Goal: Information Seeking & Learning: Understand process/instructions

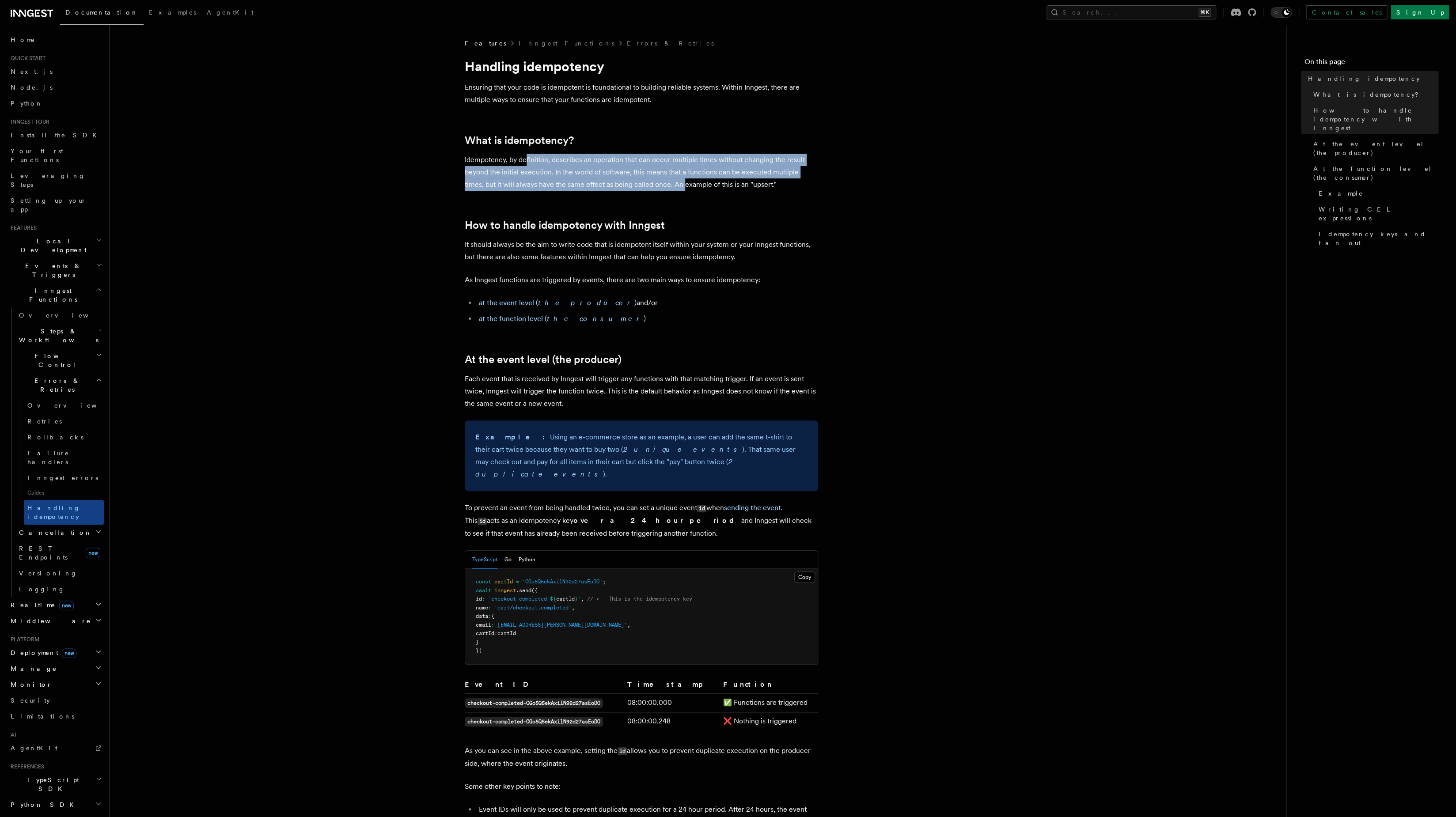
drag, startPoint x: 525, startPoint y: 158, endPoint x: 664, endPoint y: 187, distance: 142.0
click at [664, 187] on p "Idempotency, by definition, describes an operation that can occur multiple time…" at bounding box center [641, 172] width 353 height 37
drag, startPoint x: 633, startPoint y: 160, endPoint x: 811, endPoint y: 195, distance: 181.4
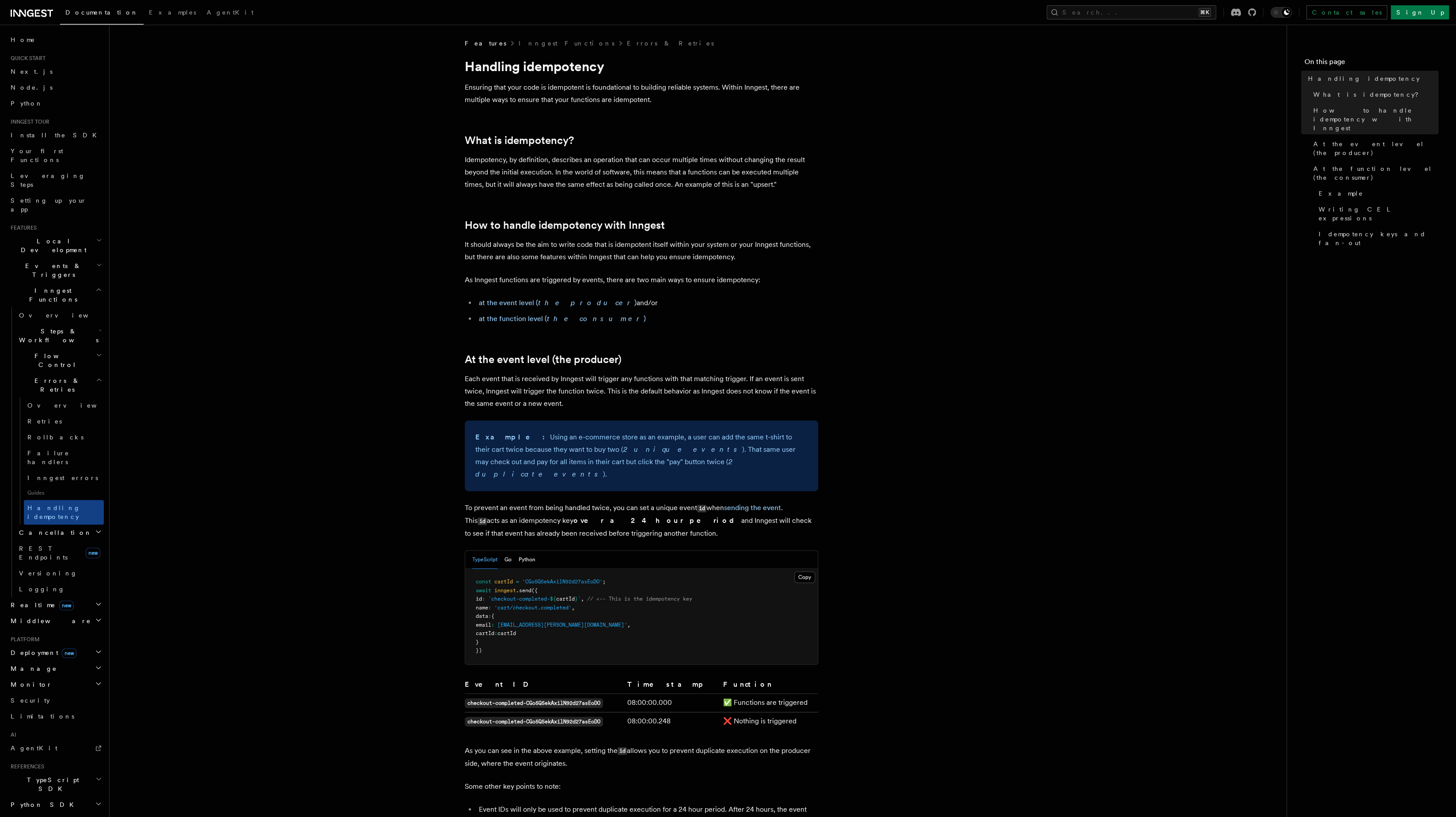
drag, startPoint x: 517, startPoint y: 175, endPoint x: 691, endPoint y: 183, distance: 174.2
click at [691, 183] on p "Idempotency, by definition, describes an operation that can occur multiple time…" at bounding box center [641, 172] width 353 height 37
drag, startPoint x: 593, startPoint y: 175, endPoint x: 725, endPoint y: 185, distance: 132.4
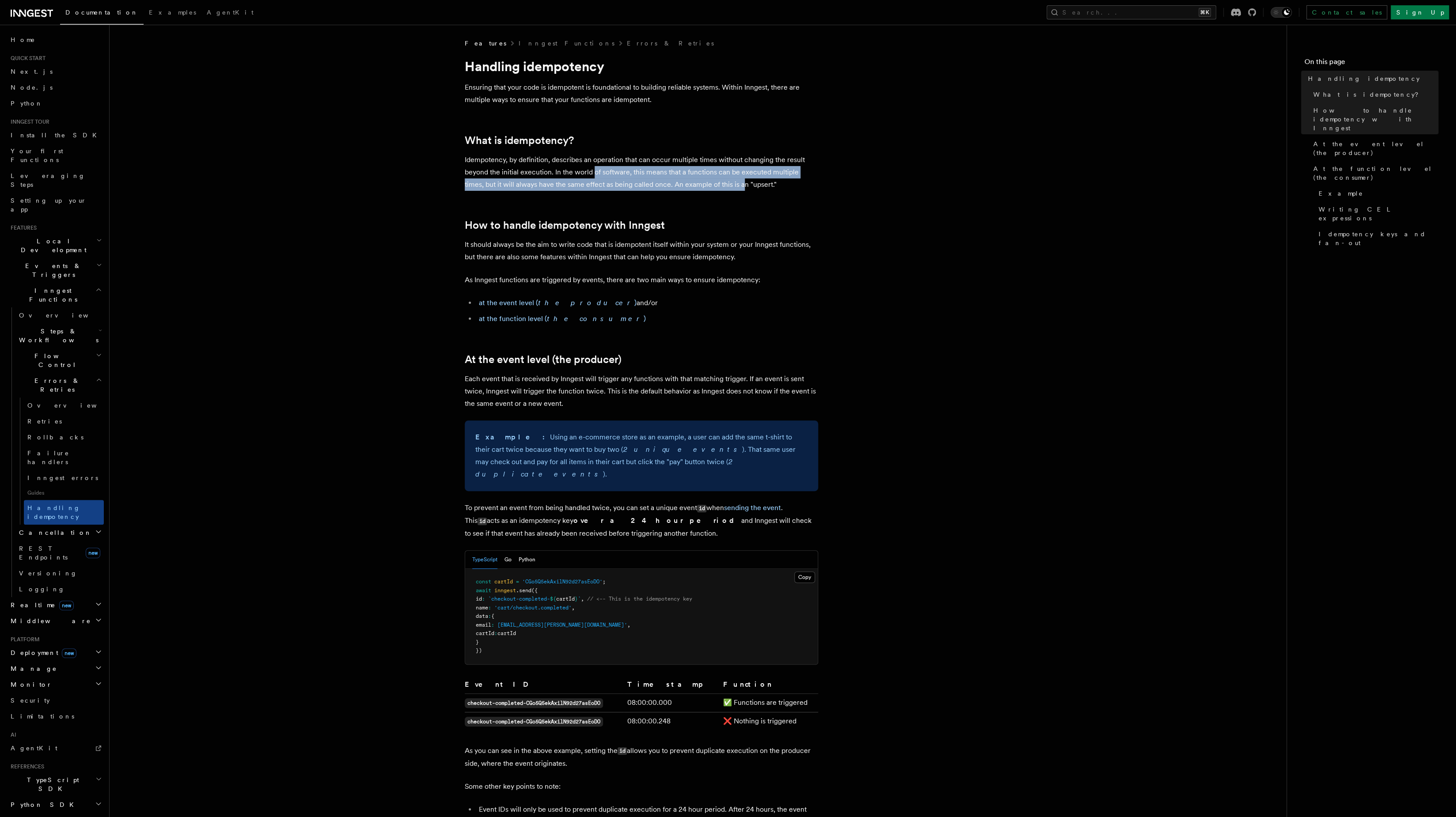
click at [725, 184] on p "Idempotency, by definition, describes an operation that can occur multiple time…" at bounding box center [641, 172] width 353 height 37
click at [725, 185] on p "Idempotency, by definition, describes an operation that can occur multiple time…" at bounding box center [641, 172] width 353 height 37
drag, startPoint x: 697, startPoint y: 177, endPoint x: 753, endPoint y: 195, distance: 58.8
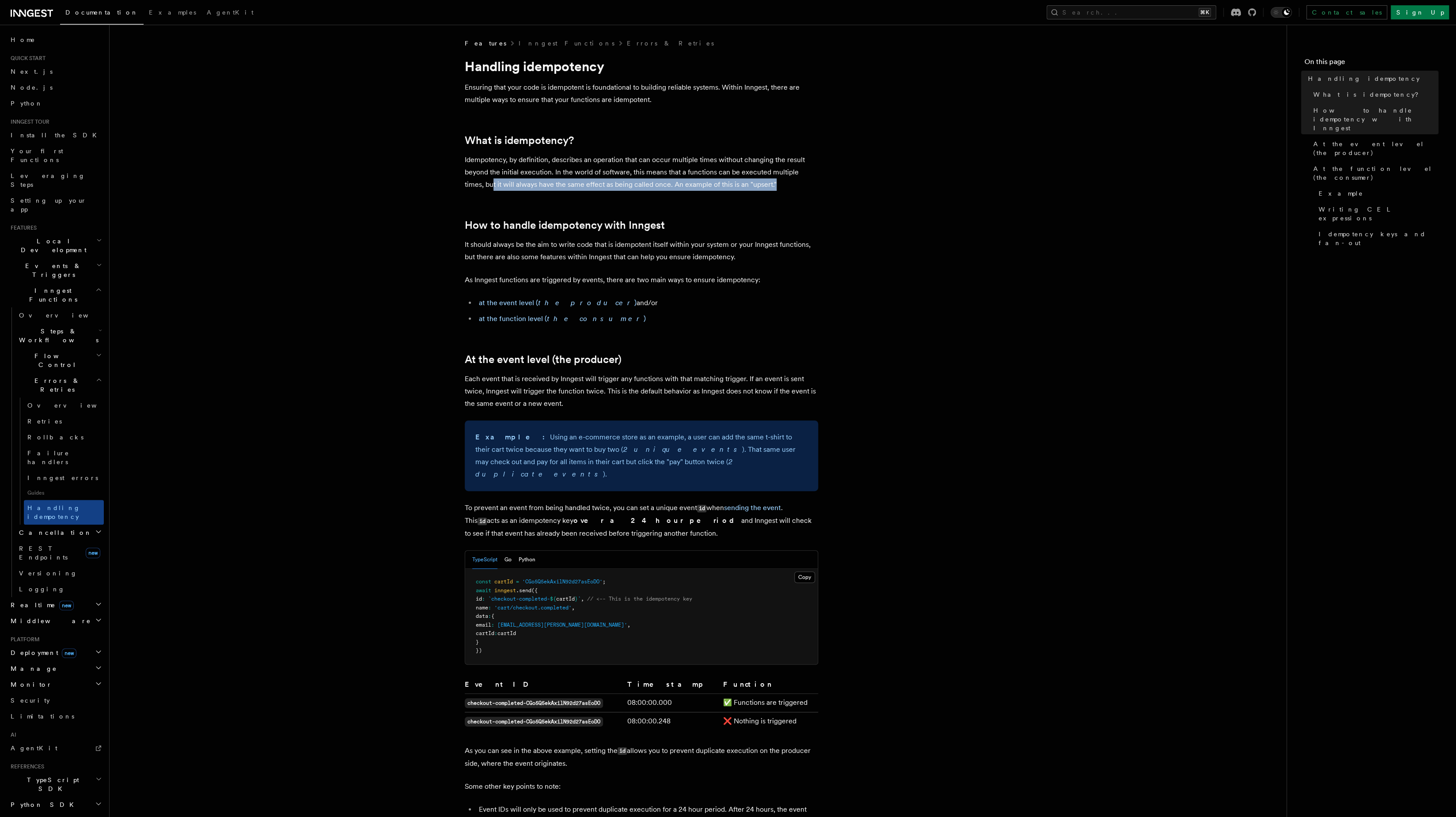
drag, startPoint x: 474, startPoint y: 184, endPoint x: 662, endPoint y: 197, distance: 188.4
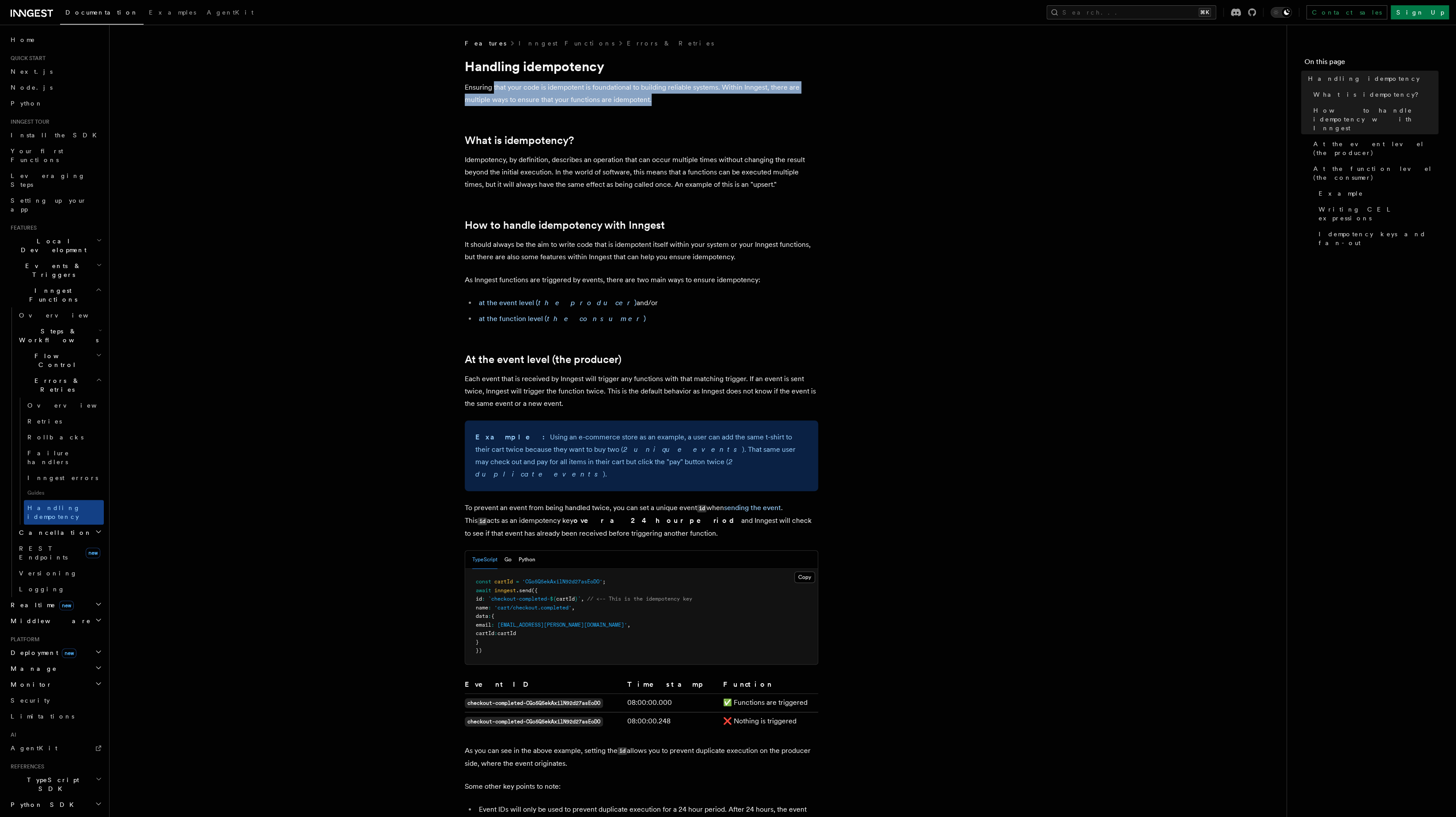
drag, startPoint x: 495, startPoint y: 86, endPoint x: 651, endPoint y: 102, distance: 156.8
click at [651, 102] on p "Ensuring that your code is idempotent is foundational to building reliable syst…" at bounding box center [641, 94] width 353 height 25
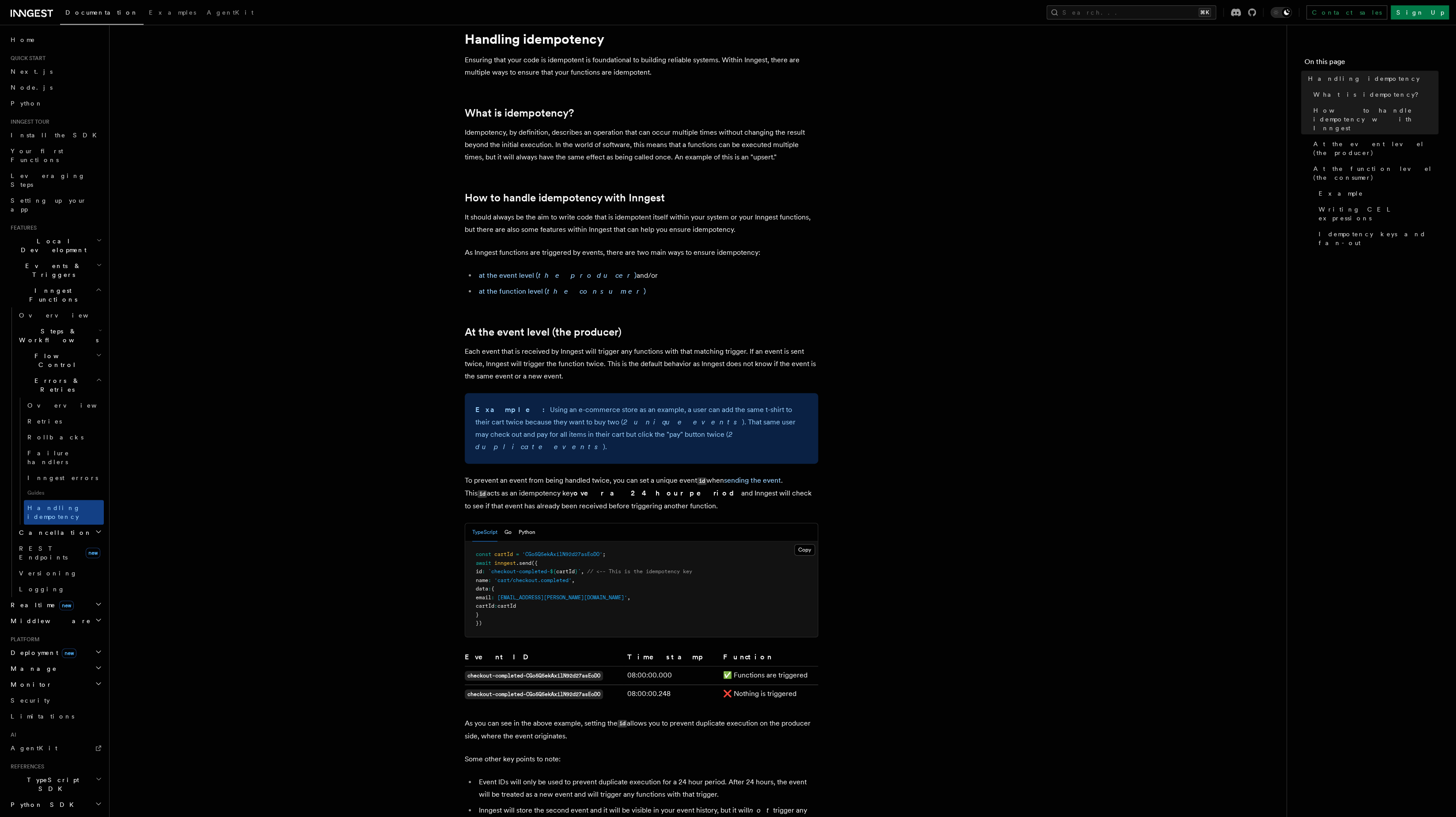
scroll to position [28, 0]
drag, startPoint x: 579, startPoint y: 249, endPoint x: 744, endPoint y: 260, distance: 165.4
drag, startPoint x: 608, startPoint y: 254, endPoint x: 757, endPoint y: 270, distance: 149.9
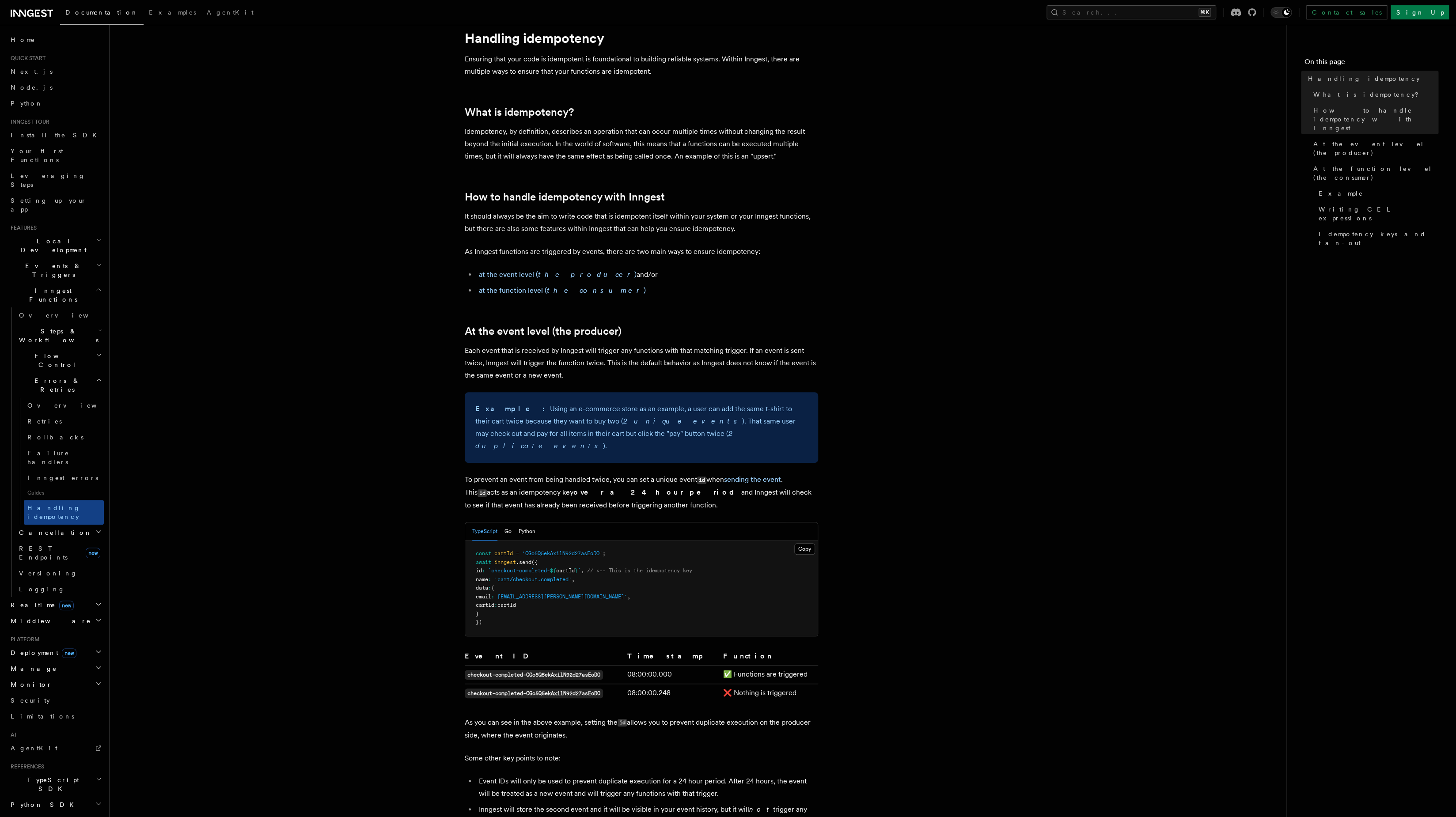
click at [758, 270] on li "at the event level ( the producer ) and/or" at bounding box center [647, 275] width 342 height 12
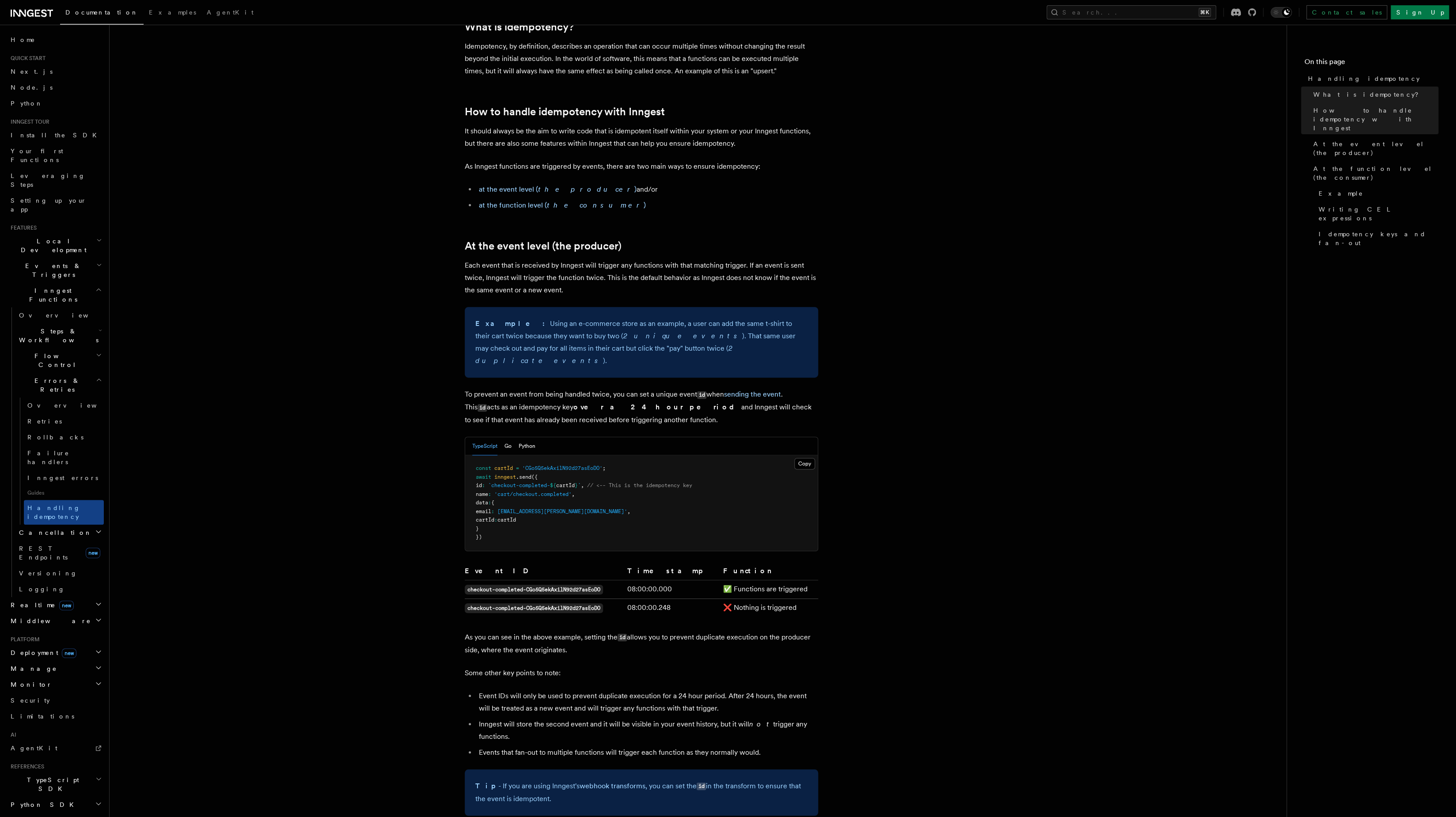
scroll to position [120, 0]
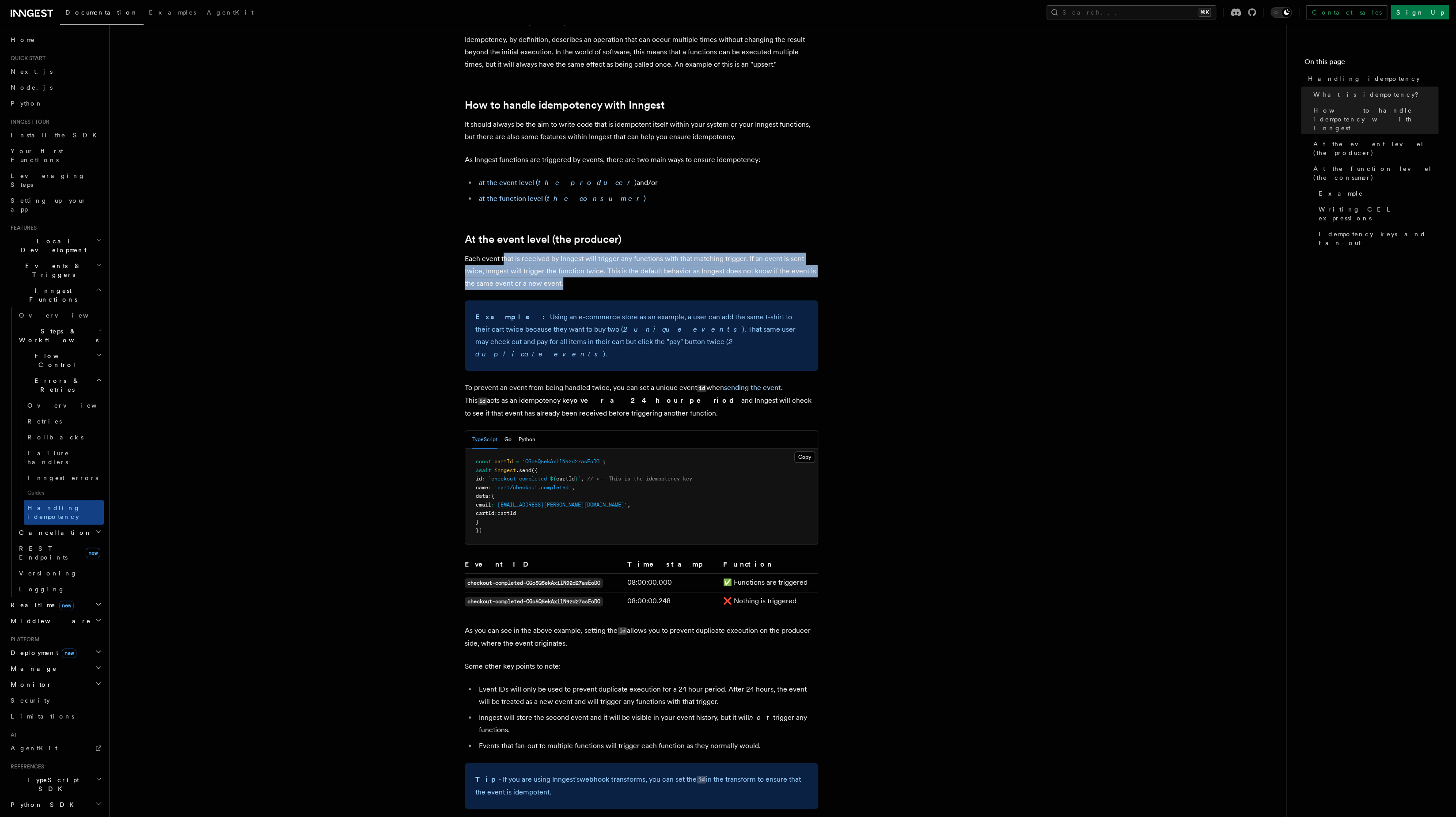
drag, startPoint x: 508, startPoint y: 258, endPoint x: 627, endPoint y: 291, distance: 123.5
click at [627, 281] on p "Each event that is received by Inngest will trigger any functions with that mat…" at bounding box center [641, 271] width 353 height 37
